Goal: Task Accomplishment & Management: Use online tool/utility

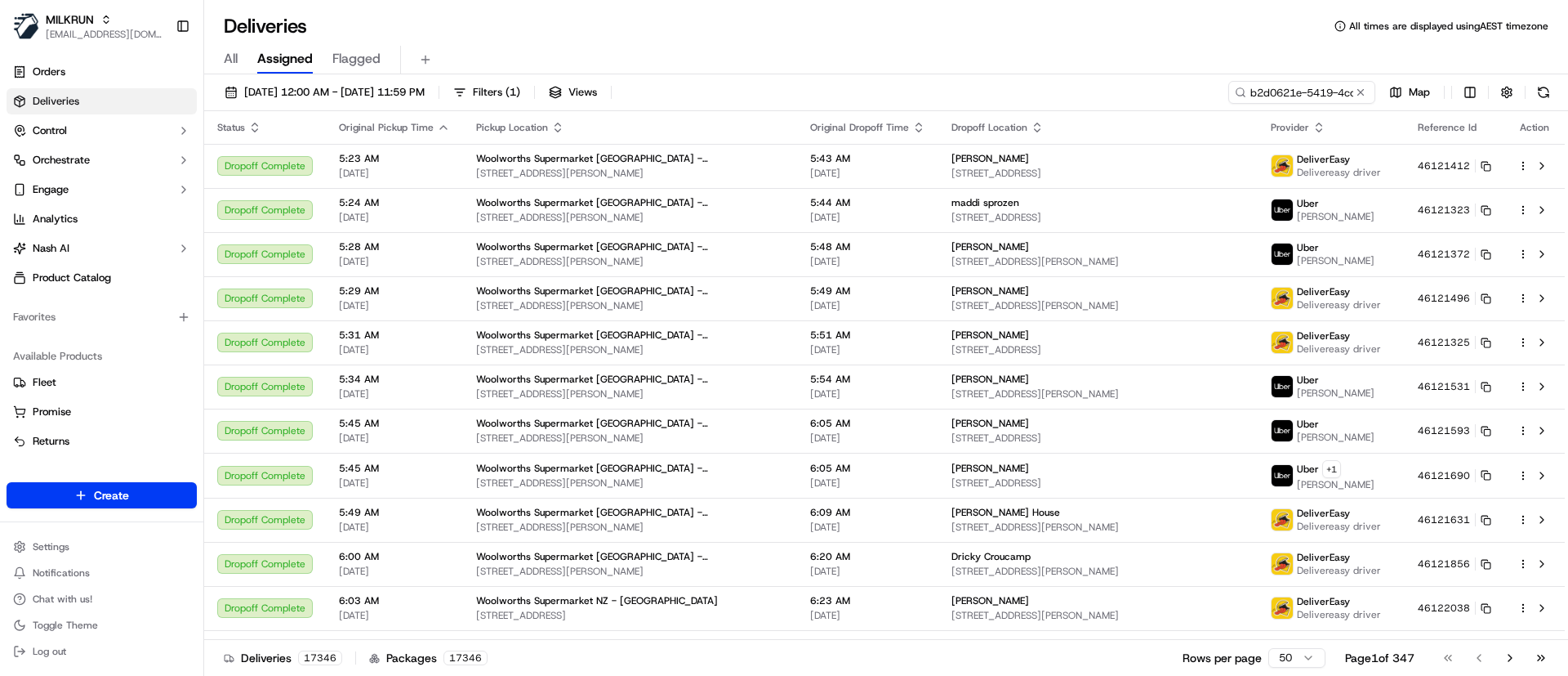
scroll to position [0, 74]
type input "b2d0621e-5419-4cc4-b033-9cfe258fd01c"
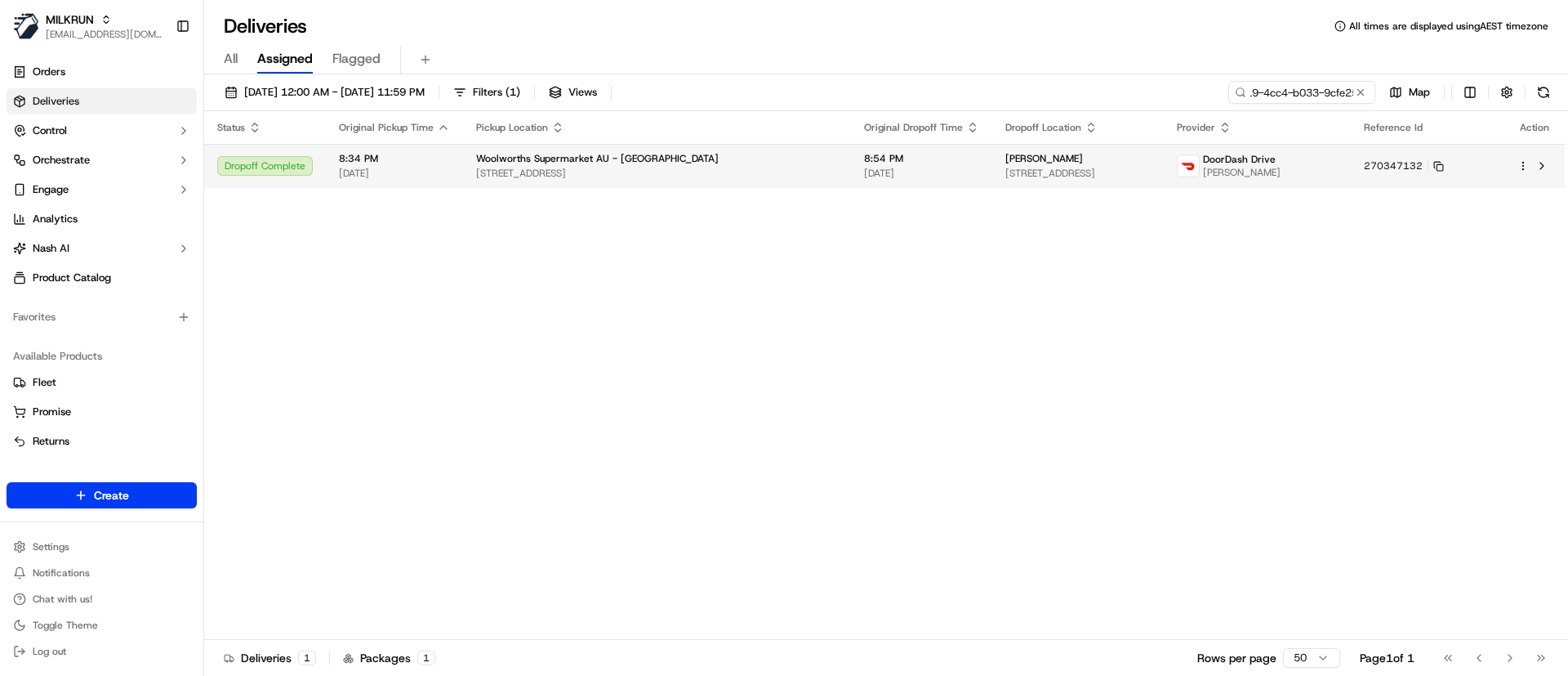
click at [1048, 165] on div "[PERSON_NAME]" at bounding box center [1078, 158] width 144 height 13
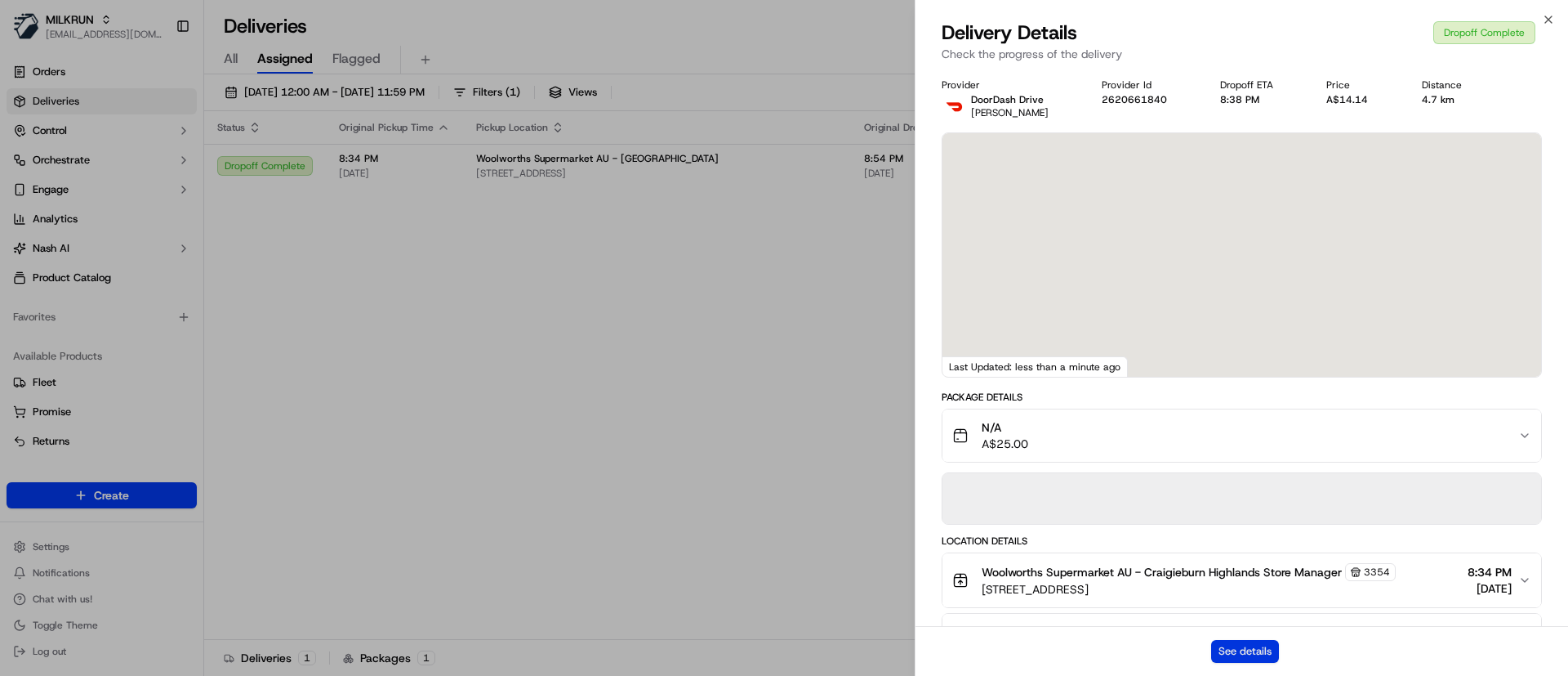
click at [1238, 641] on button "See details" at bounding box center [1244, 651] width 67 height 23
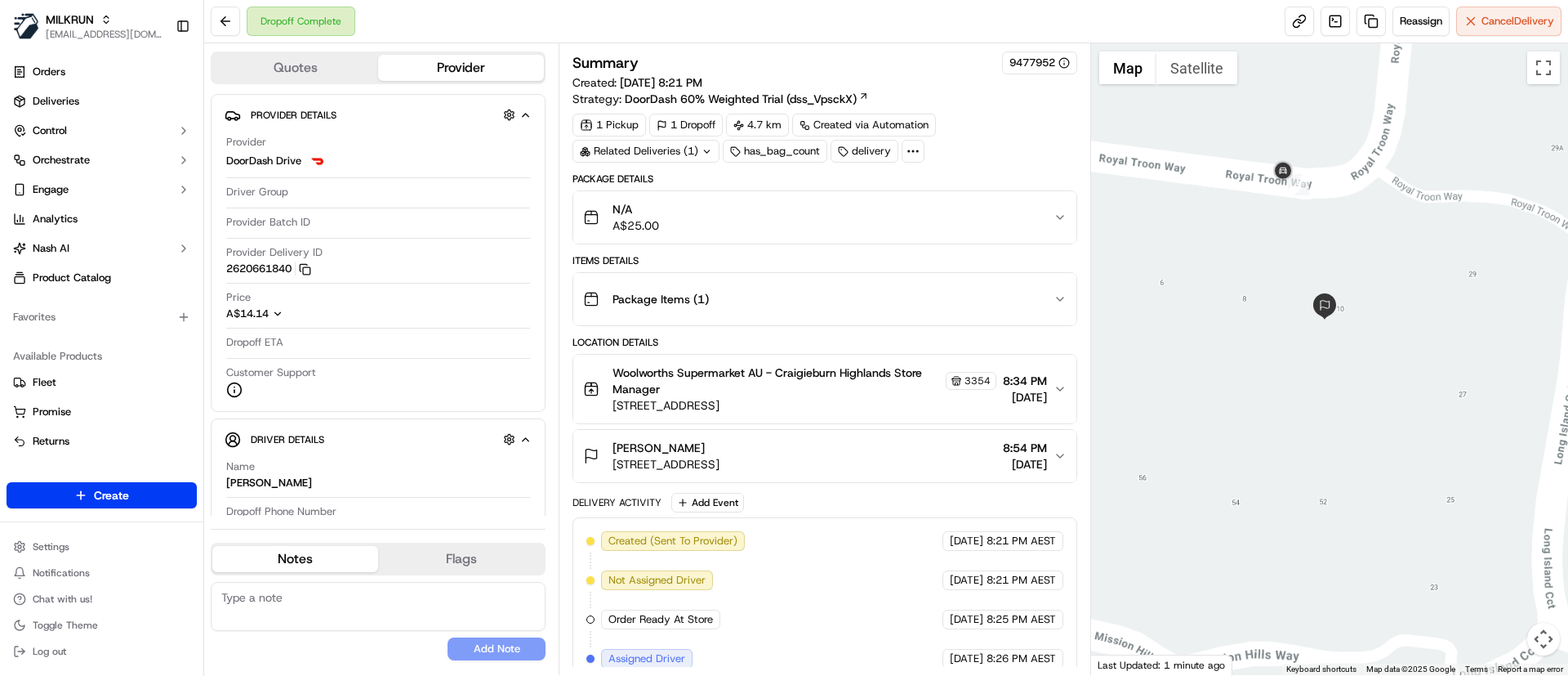
drag, startPoint x: 1258, startPoint y: 239, endPoint x: 1319, endPoint y: 480, distance: 248.6
click at [1319, 480] on div at bounding box center [1329, 359] width 478 height 632
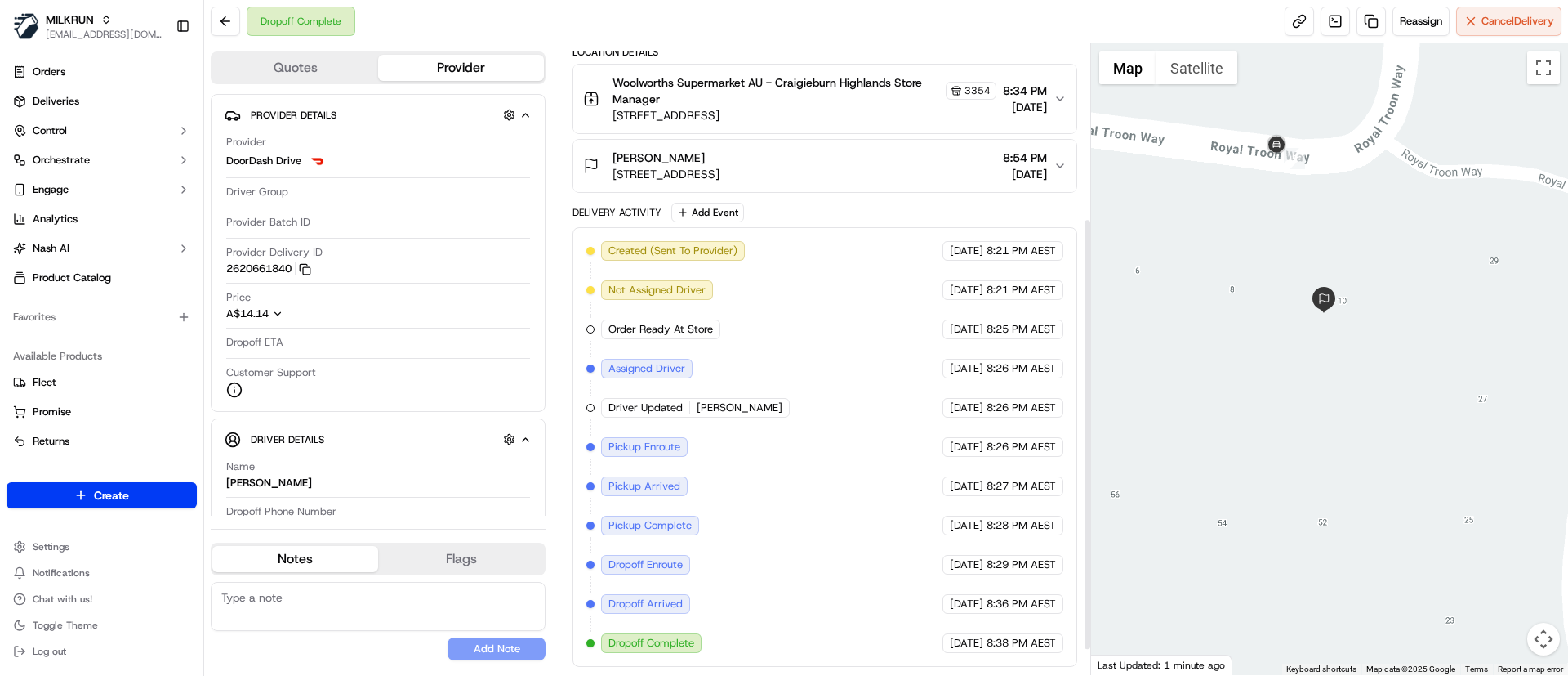
scroll to position [45, 0]
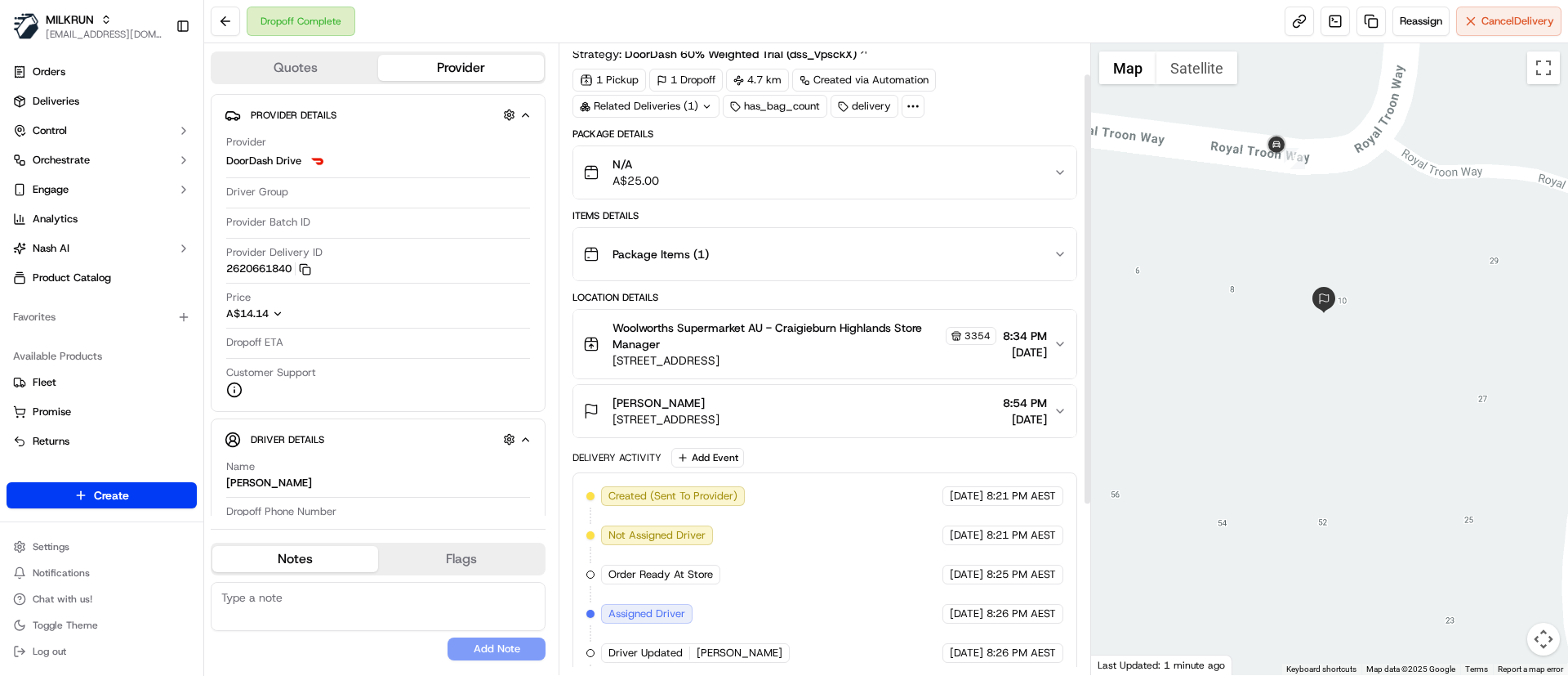
click at [883, 409] on div "[PERSON_NAME] [STREET_ADDRESS] 8:54 PM [DATE]" at bounding box center [818, 411] width 470 height 32
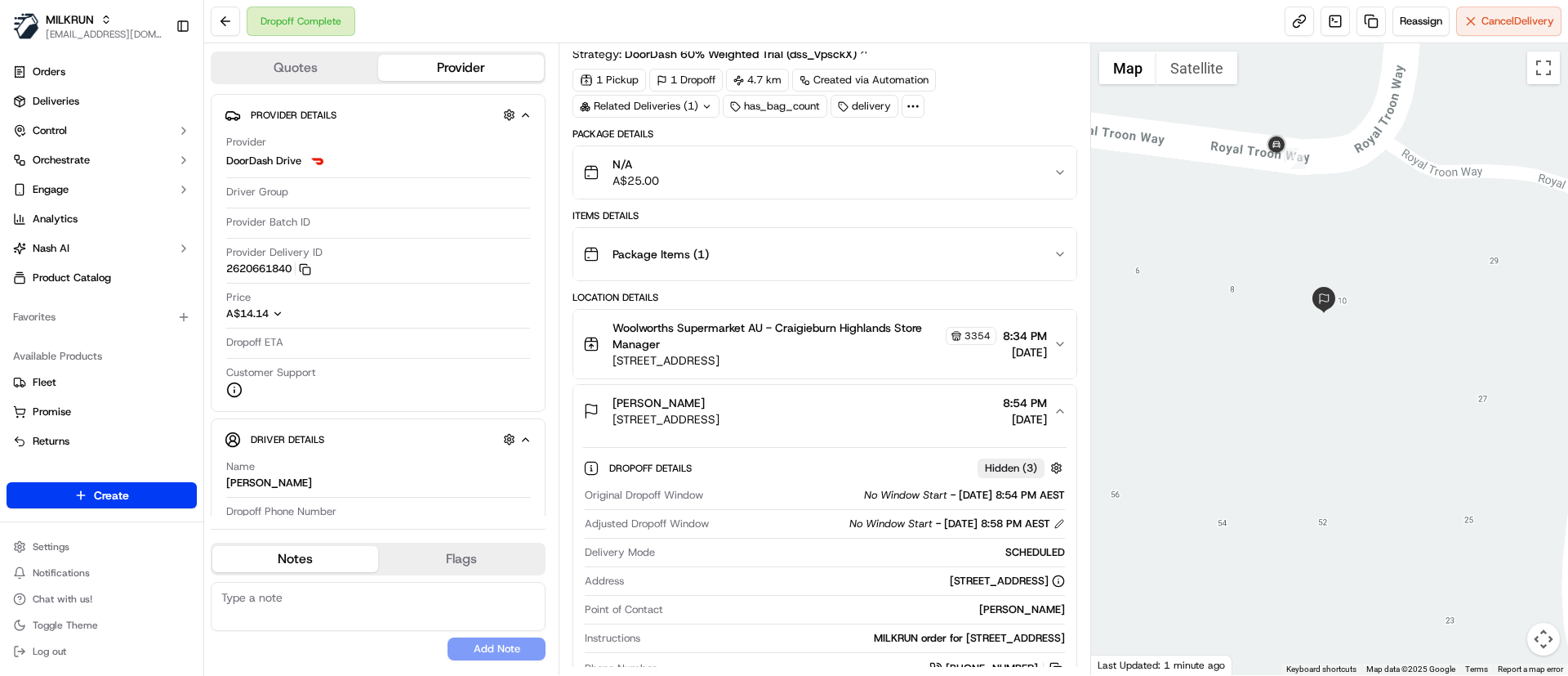
drag, startPoint x: 974, startPoint y: 611, endPoint x: 1074, endPoint y: 614, distance: 100.0
click at [1074, 614] on div "Dropoff Details Hidden ( 3 ) Original Dropoff Window No Window Start - [DATE] 8…" at bounding box center [824, 565] width 502 height 256
copy div "[PERSON_NAME]"
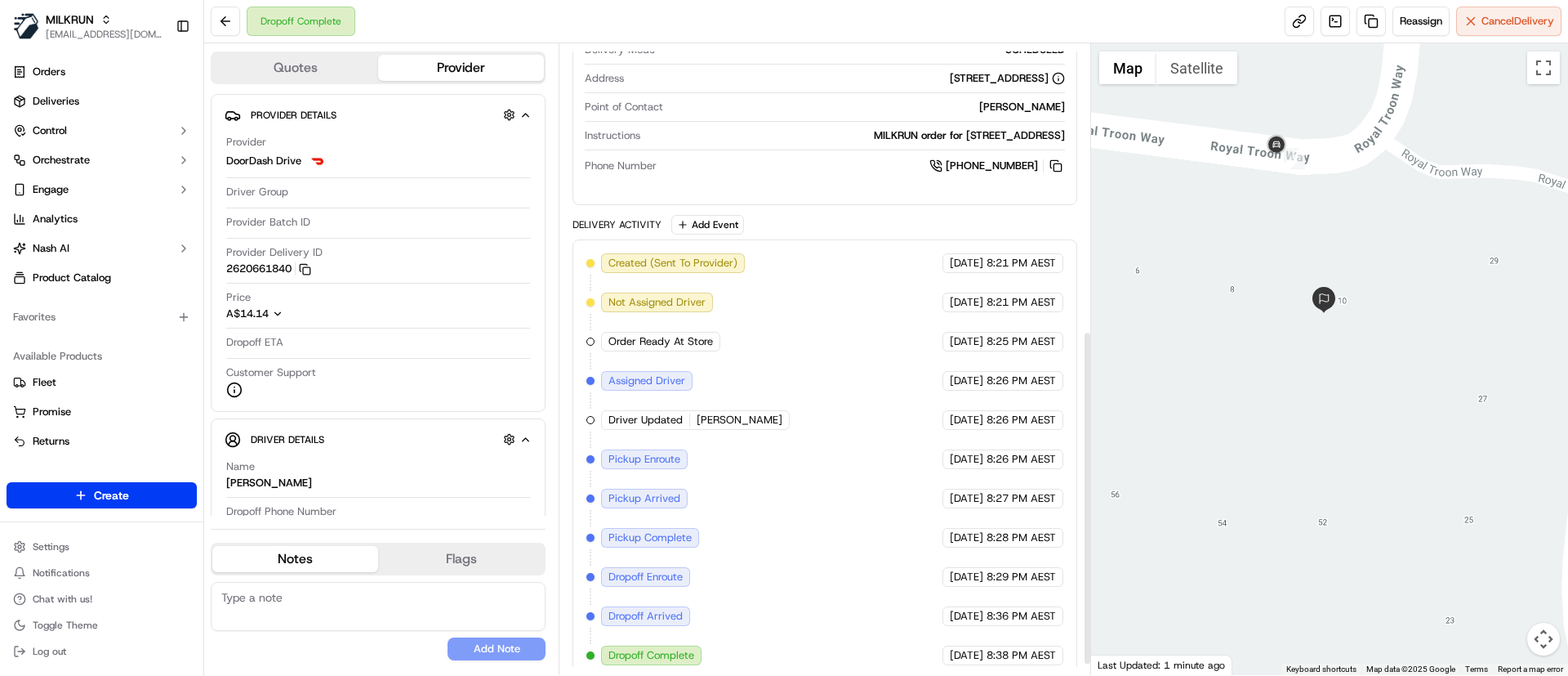
scroll to position [559, 0]
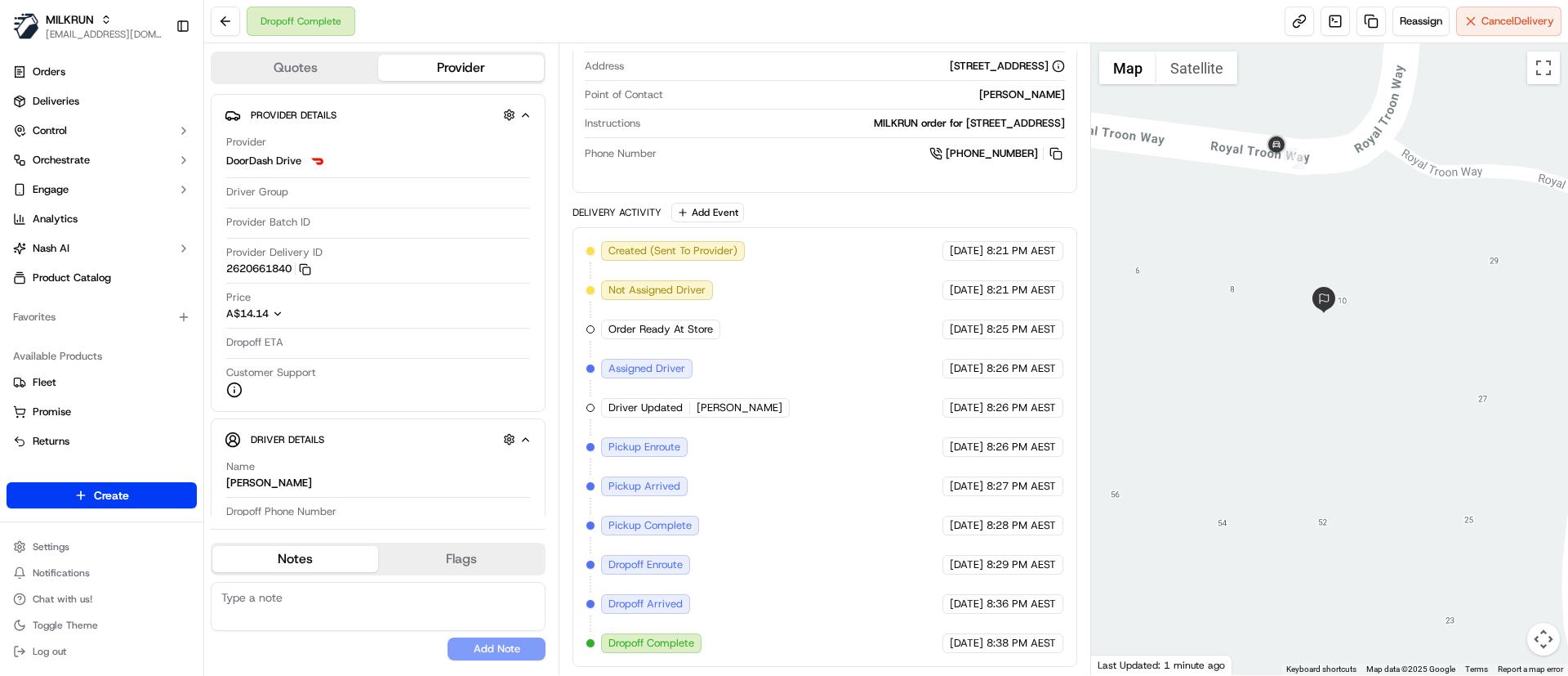
click at [1338, 473] on div at bounding box center [1329, 359] width 478 height 632
